Goal: Transaction & Acquisition: Download file/media

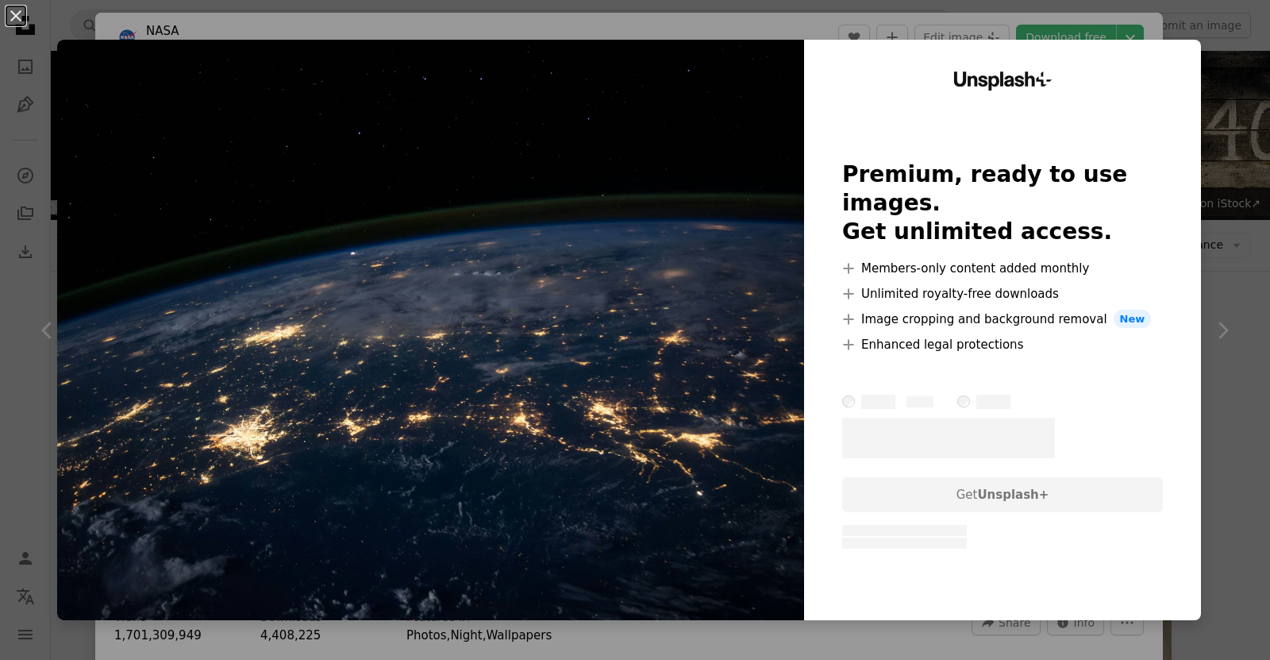
scroll to position [1814, 0]
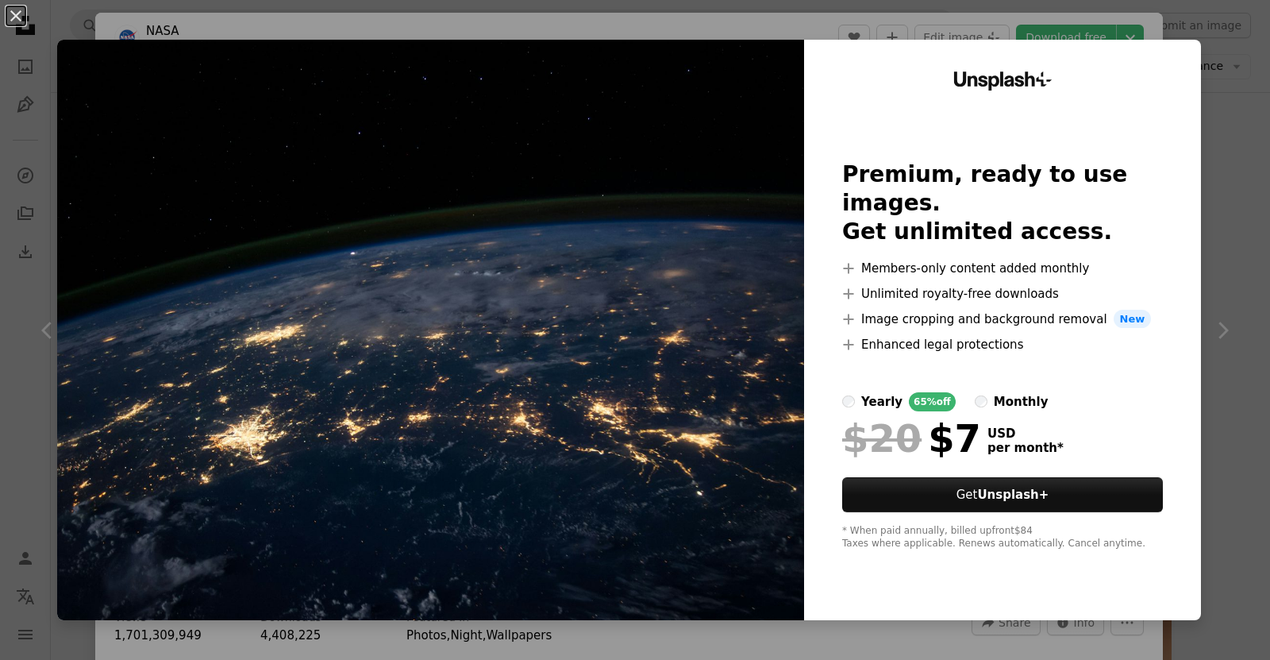
click at [607, 28] on div "An X shape Unsplash+ Premium, ready to use images. Get unlimited access. A plus…" at bounding box center [635, 330] width 1270 height 660
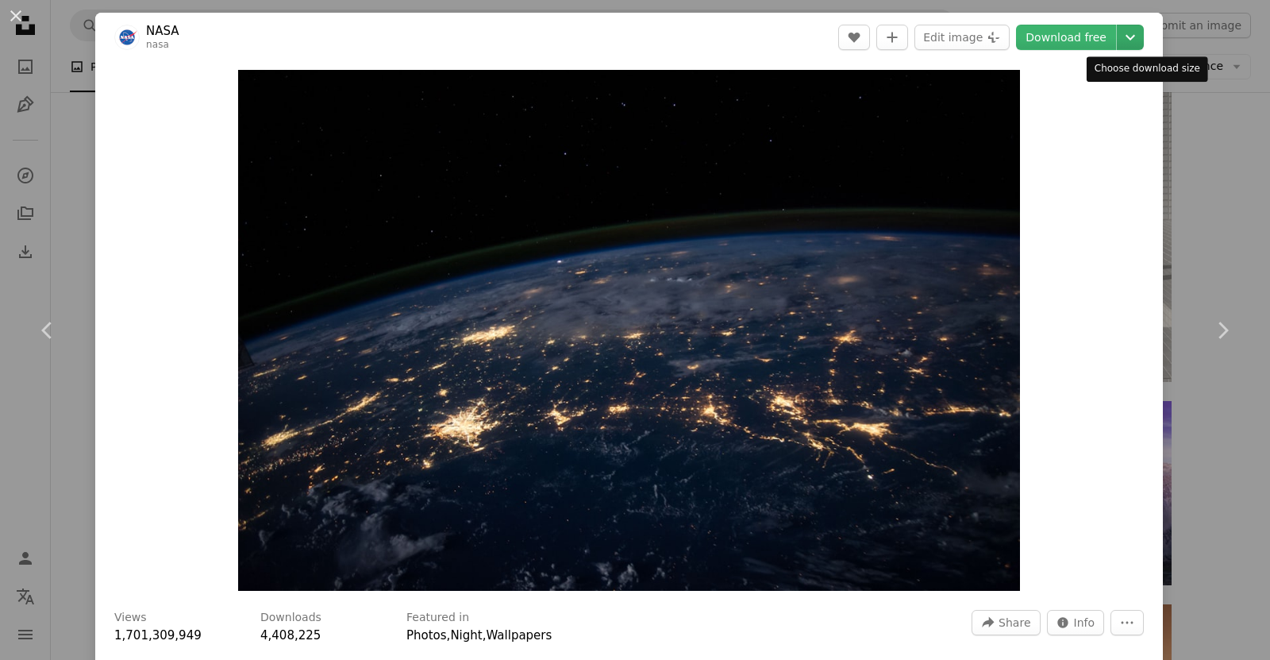
click at [1134, 41] on icon "Chevron down" at bounding box center [1130, 37] width 25 height 19
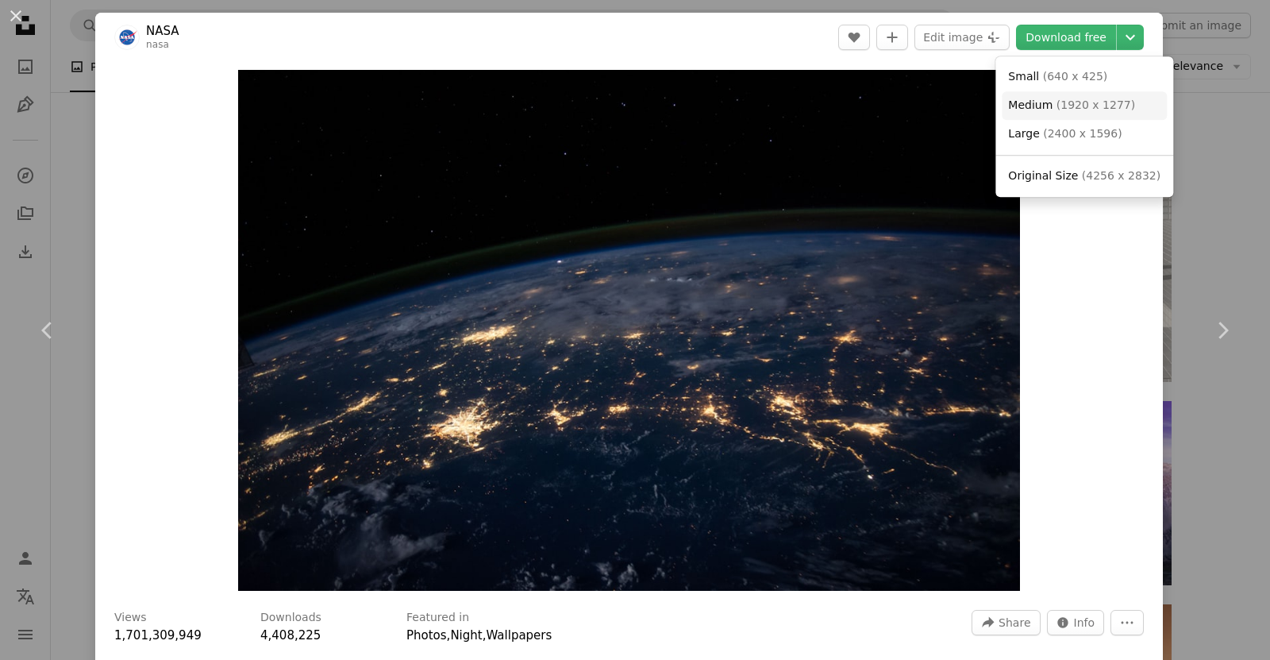
click at [1060, 109] on span "( 1920 x 1277 )" at bounding box center [1095, 104] width 79 height 13
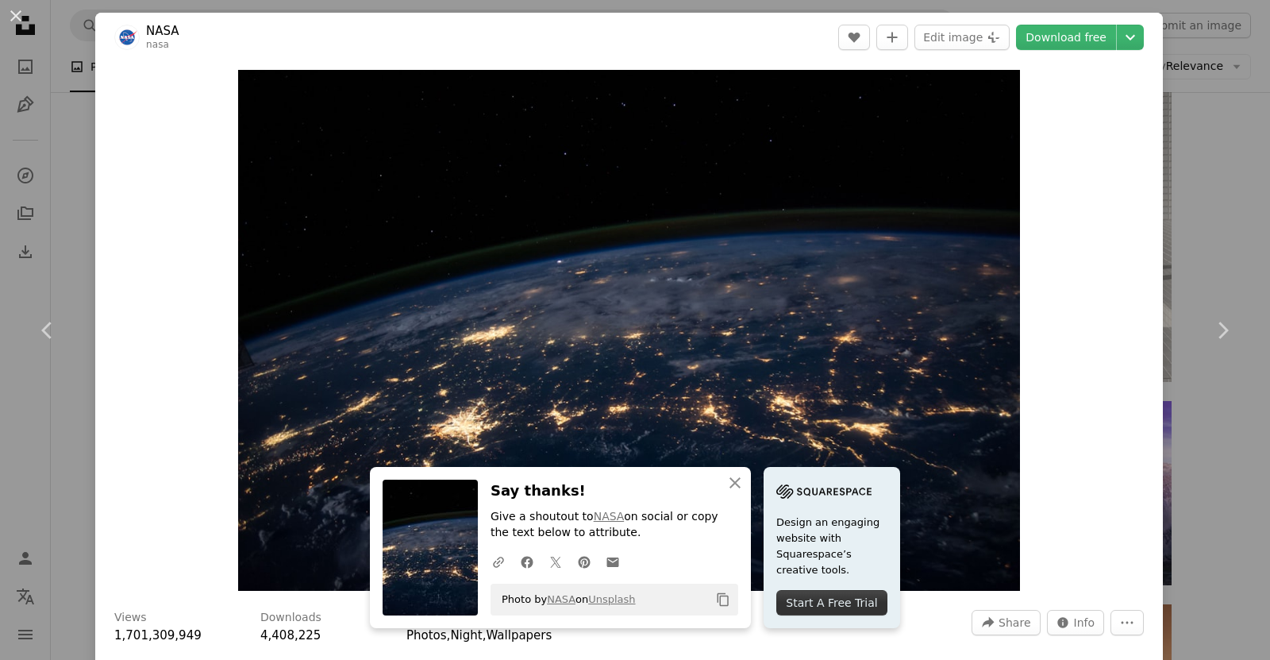
click at [1252, 181] on div "An X shape Chevron left Chevron right An X shape Close Say thanks! Give a shout…" at bounding box center [635, 330] width 1270 height 660
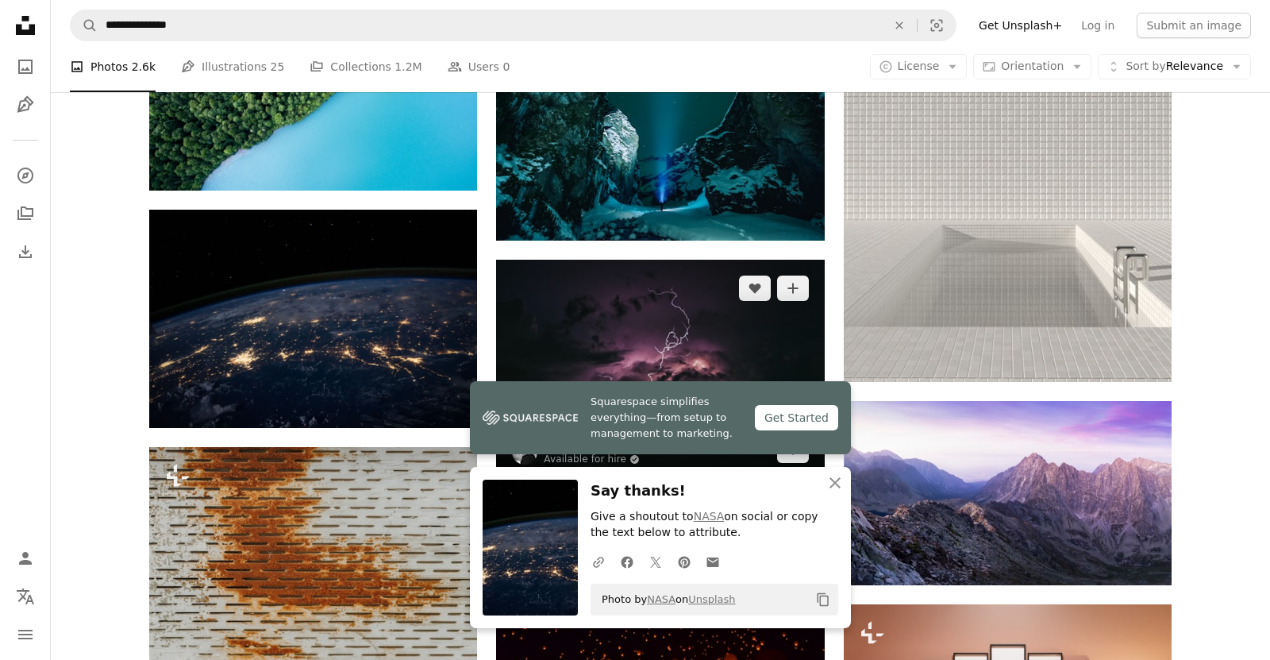
click at [721, 260] on img at bounding box center [660, 369] width 328 height 218
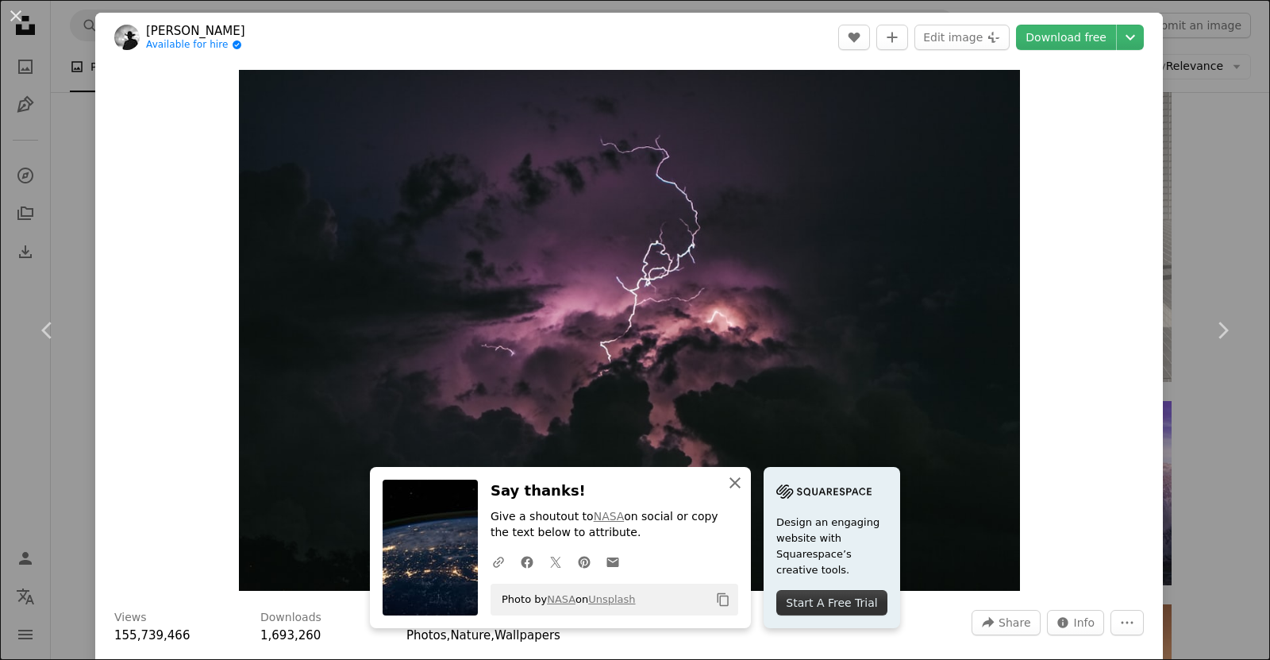
click at [744, 480] on icon "An X shape" at bounding box center [734, 482] width 19 height 19
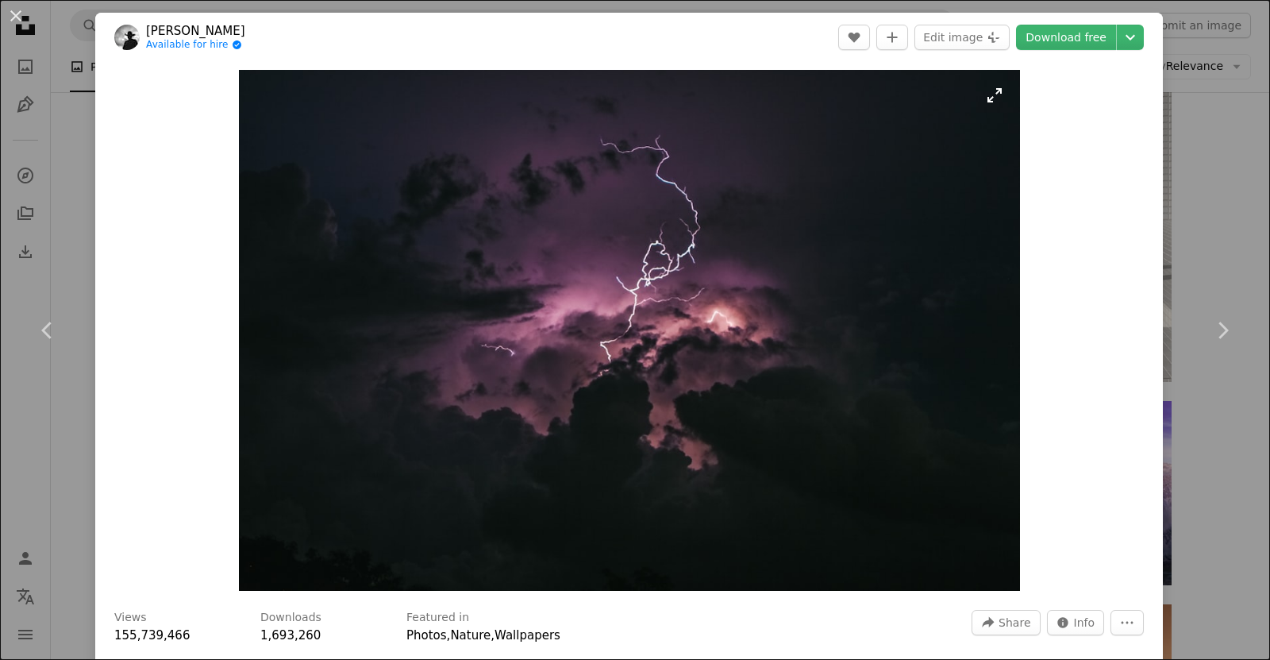
click at [613, 361] on img "Zoom in on this image" at bounding box center [629, 330] width 781 height 521
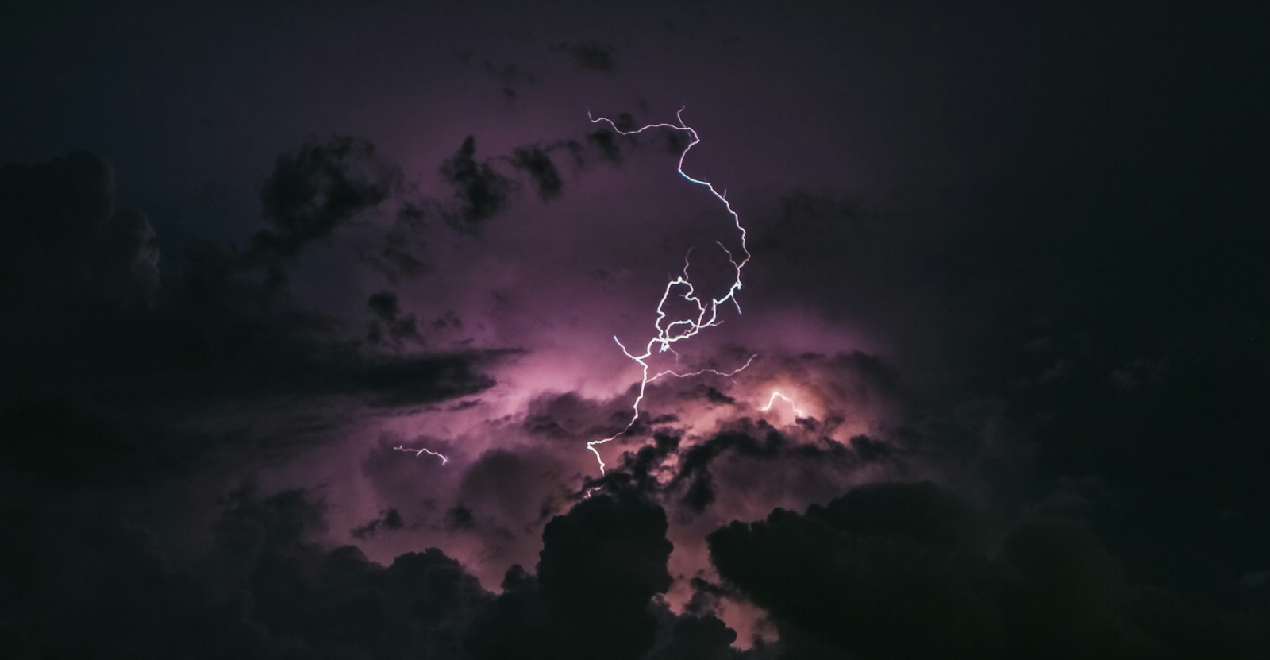
scroll to position [94, 0]
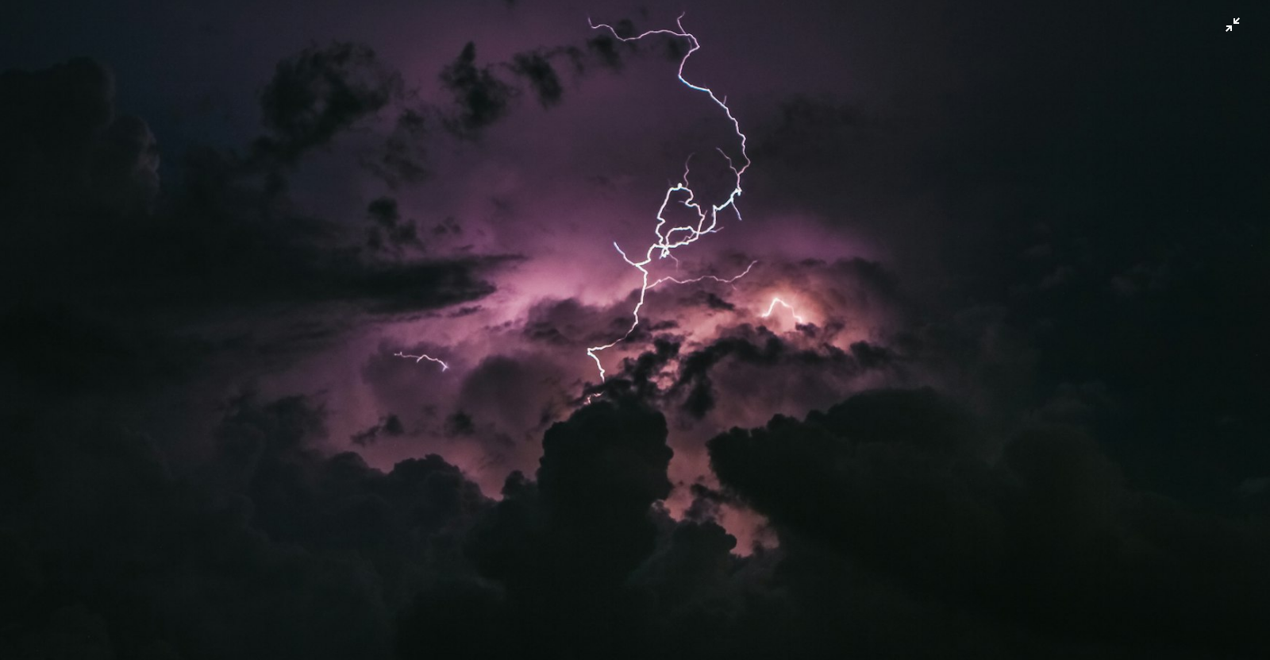
click at [664, 320] on img "Zoom out on this image" at bounding box center [635, 330] width 1272 height 848
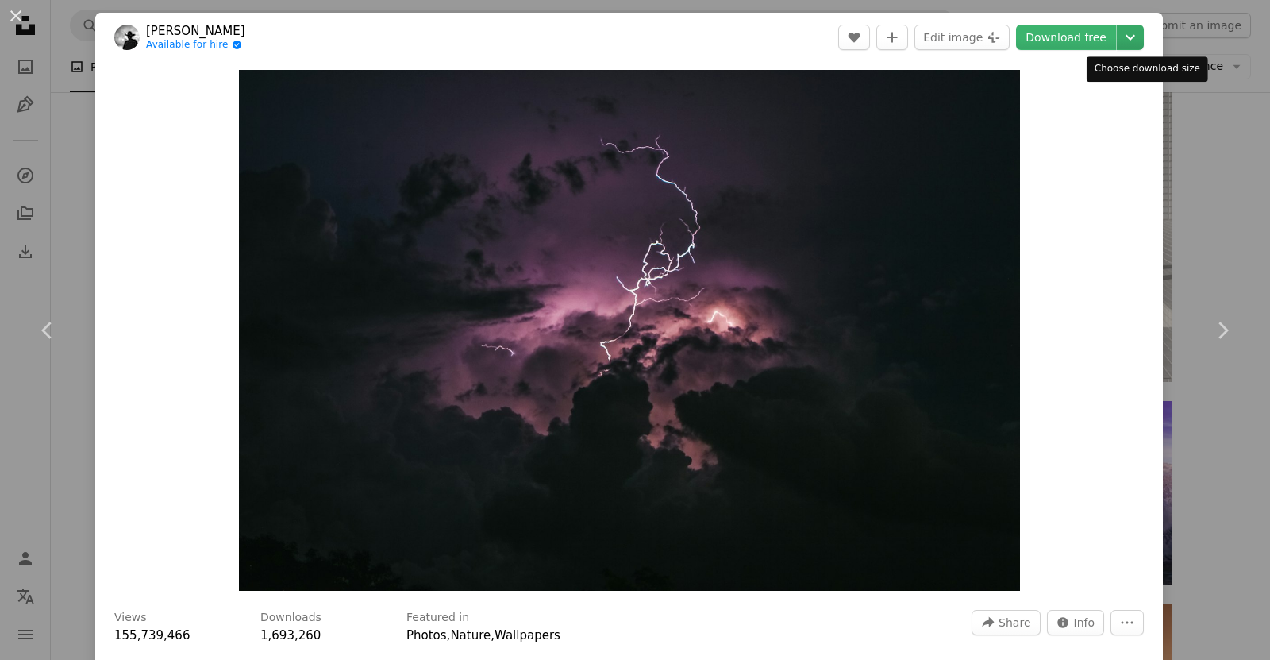
click at [1141, 36] on icon "Chevron down" at bounding box center [1130, 37] width 25 height 19
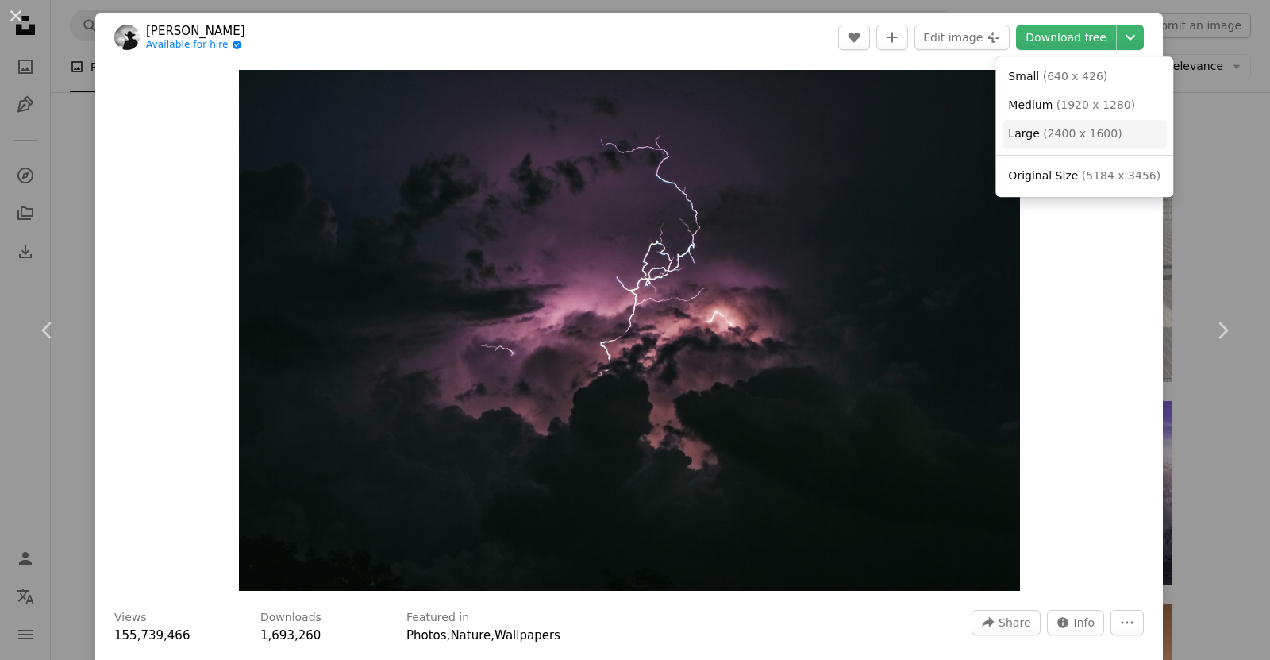
click at [1046, 145] on link "Large ( 2400 x 1600 )" at bounding box center [1084, 134] width 165 height 29
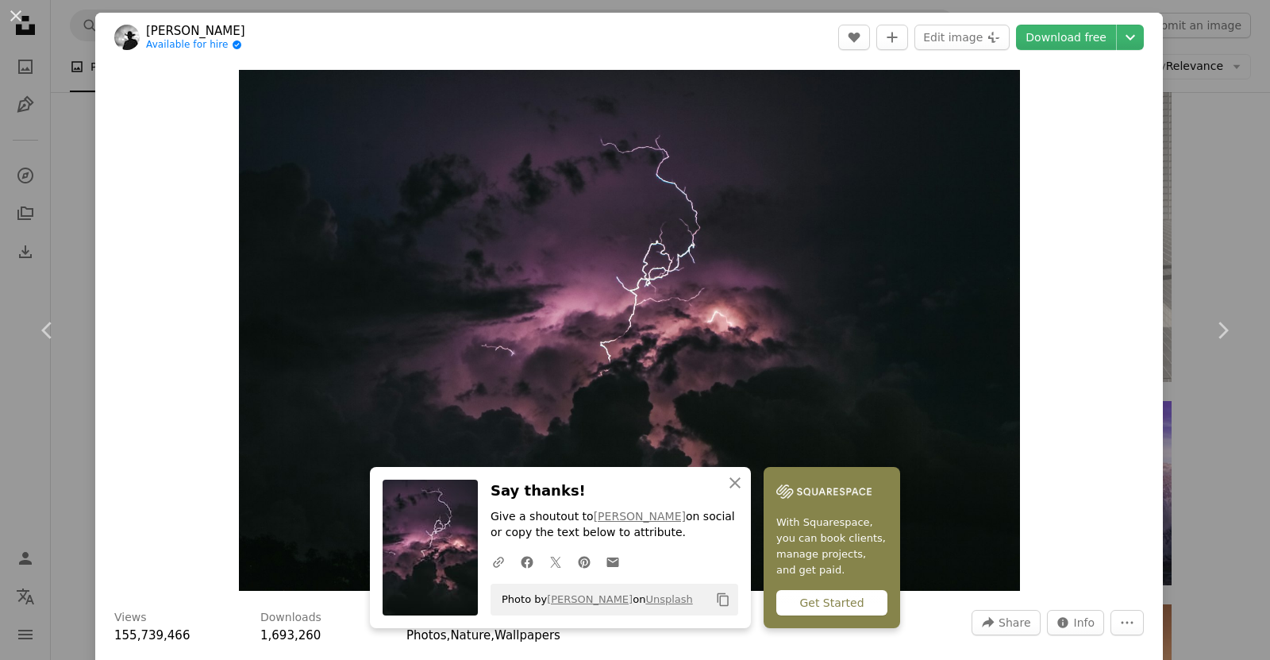
click at [119, 344] on div "Zoom in" at bounding box center [629, 330] width 1068 height 537
click at [102, 341] on div "Zoom in" at bounding box center [629, 330] width 1068 height 537
click at [94, 337] on link "Chevron left" at bounding box center [47, 330] width 95 height 152
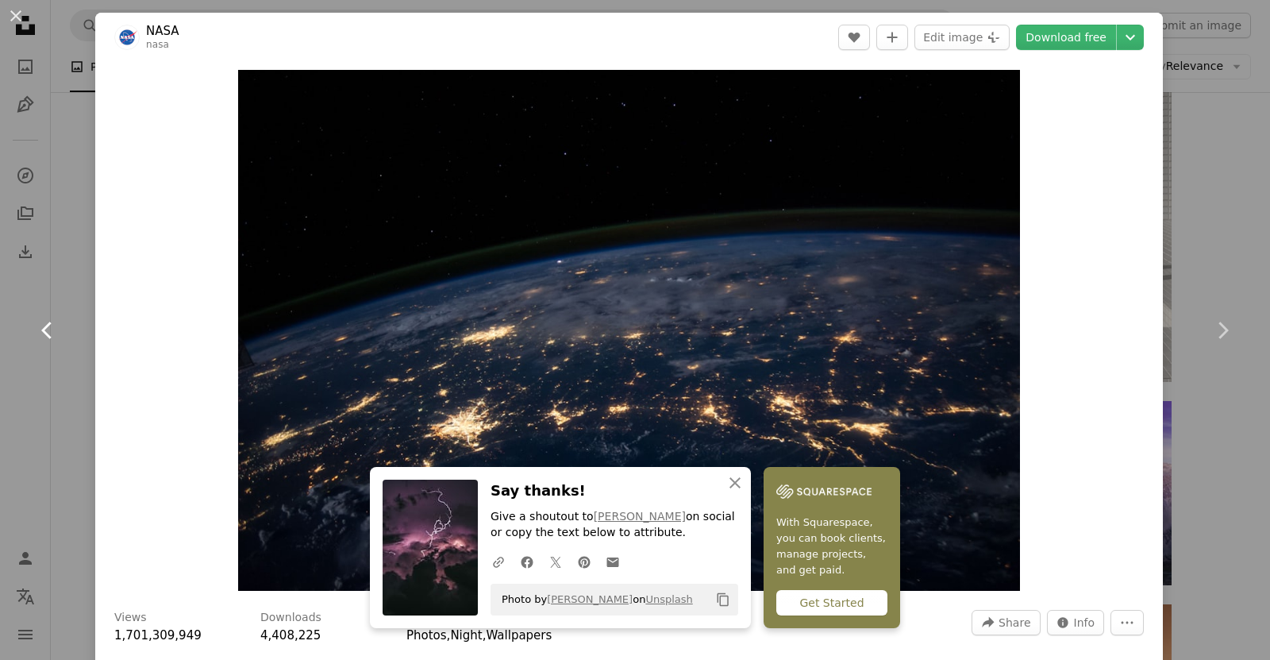
click at [80, 306] on link "Chevron left" at bounding box center [47, 330] width 95 height 152
